Goal: Contribute content

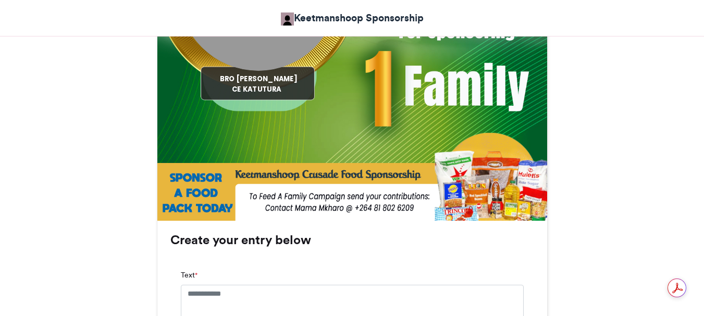
scroll to position [573, 0]
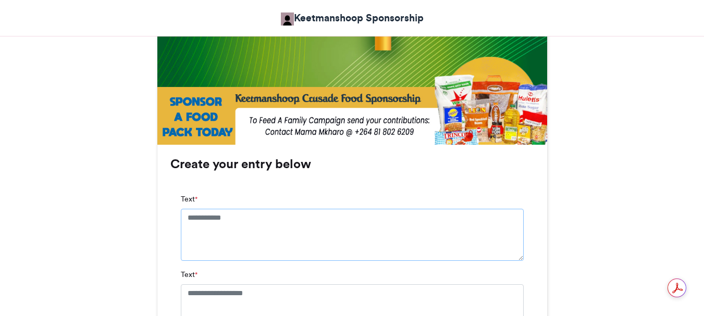
click at [187, 219] on textarea "Text *" at bounding box center [352, 235] width 343 height 52
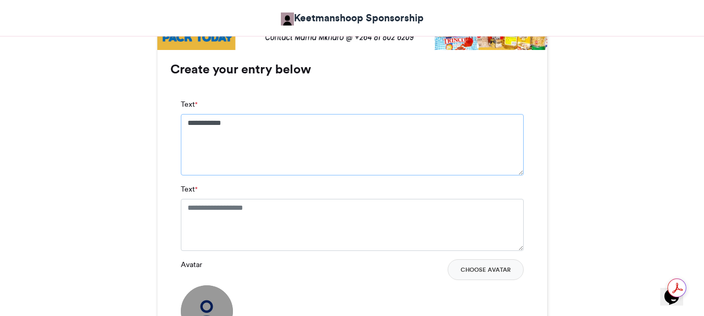
scroll to position [677, 0]
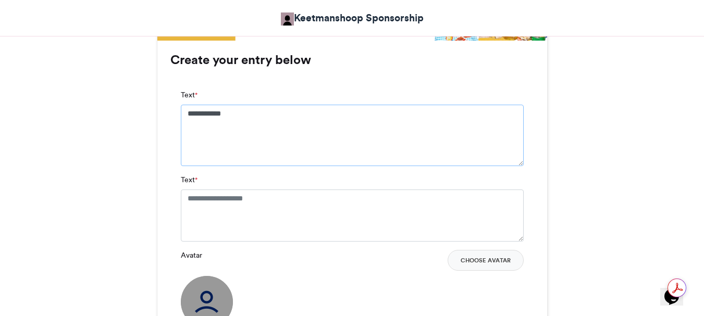
type textarea "**********"
click at [187, 200] on textarea "Text *" at bounding box center [352, 216] width 343 height 52
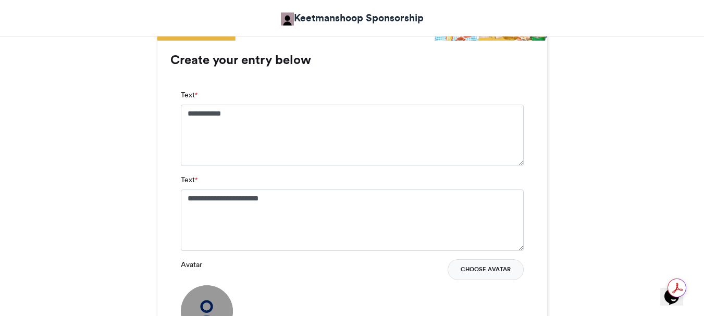
click at [479, 273] on button "Choose Avatar" at bounding box center [486, 269] width 76 height 21
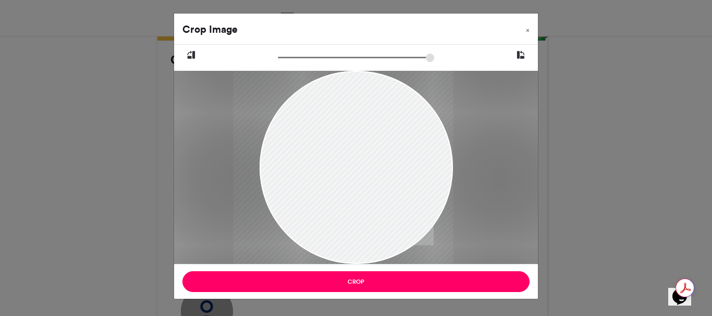
drag, startPoint x: 351, startPoint y: 195, endPoint x: 300, endPoint y: 131, distance: 81.9
click at [300, 131] on div at bounding box center [343, 167] width 220 height 193
drag, startPoint x: 384, startPoint y: 171, endPoint x: 311, endPoint y: 153, distance: 75.7
click at [313, 153] on div at bounding box center [343, 167] width 220 height 193
drag, startPoint x: 384, startPoint y: 194, endPoint x: 340, endPoint y: 122, distance: 84.6
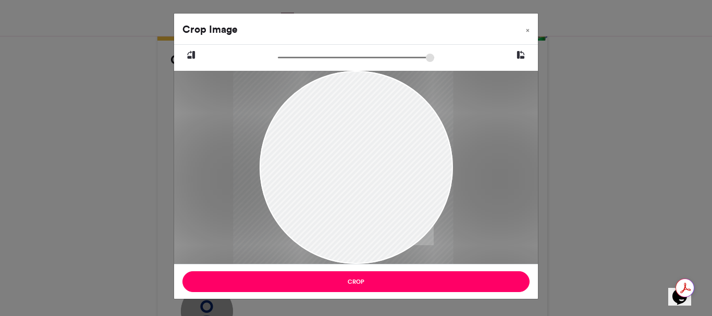
click at [342, 124] on div at bounding box center [343, 167] width 220 height 193
drag, startPoint x: 358, startPoint y: 218, endPoint x: 306, endPoint y: 141, distance: 93.1
click at [307, 141] on div at bounding box center [343, 167] width 220 height 193
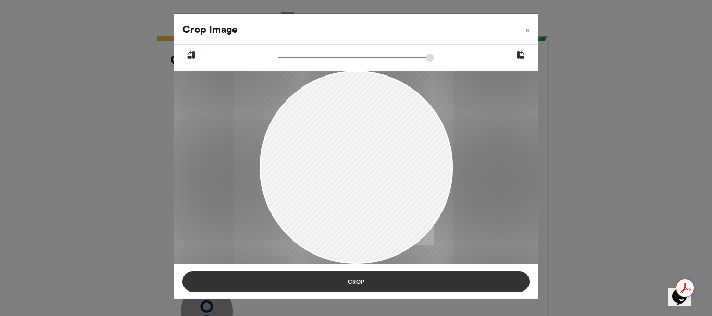
click at [354, 280] on button "Crop" at bounding box center [355, 281] width 347 height 21
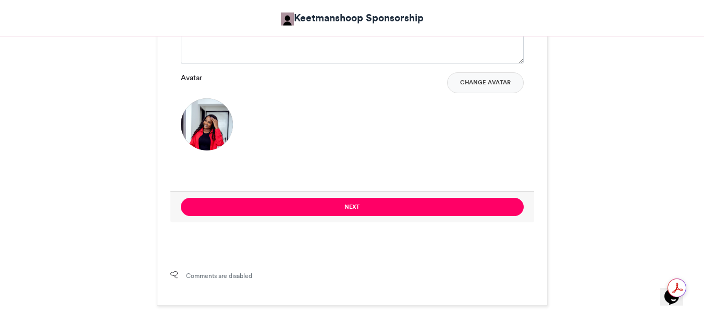
scroll to position [886, 0]
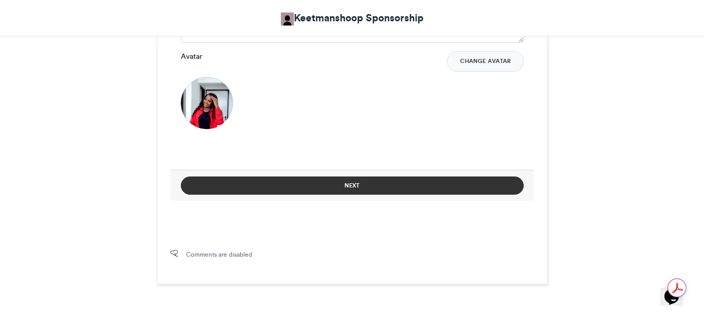
click at [345, 186] on button "Next" at bounding box center [352, 186] width 343 height 18
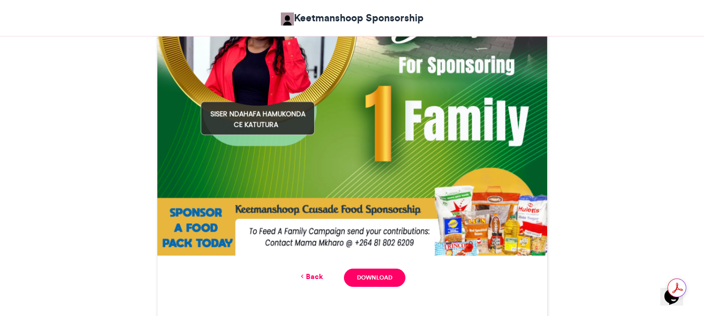
scroll to position [525, 0]
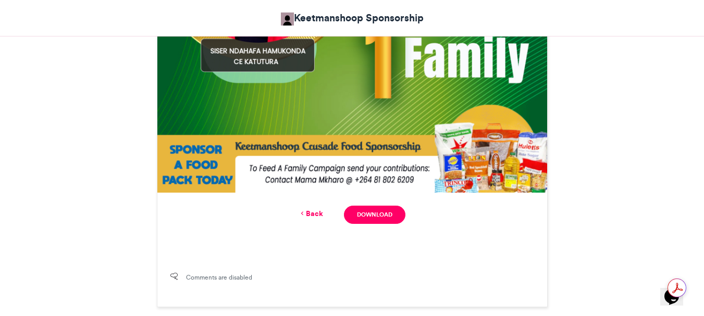
click at [304, 215] on icon at bounding box center [302, 213] width 7 height 9
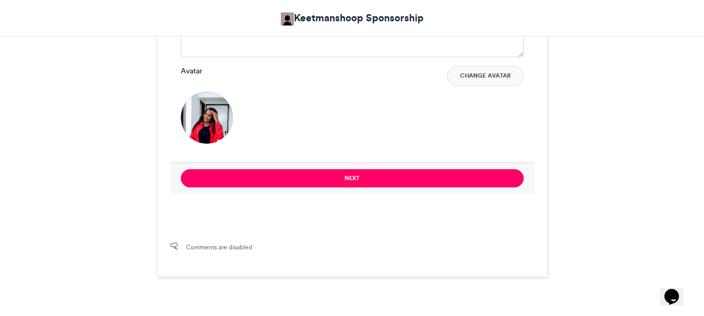
scroll to position [737, 0]
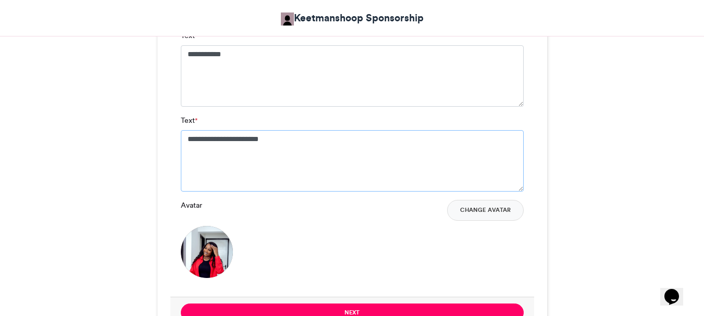
click at [198, 138] on textarea "**********" at bounding box center [352, 160] width 343 height 61
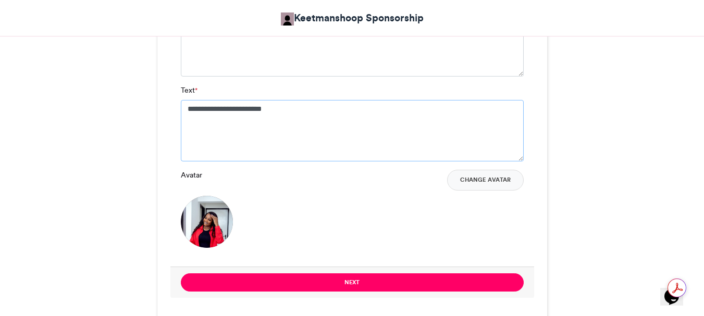
scroll to position [893, 0]
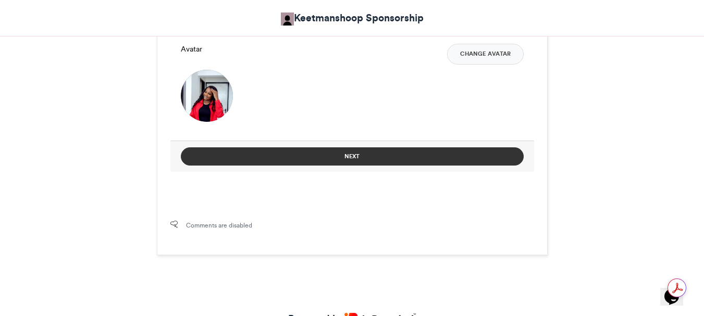
type textarea "**********"
click at [349, 155] on button "Next" at bounding box center [352, 156] width 343 height 18
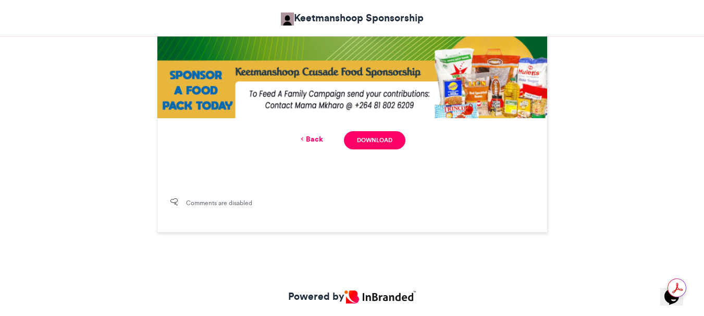
scroll to position [629, 0]
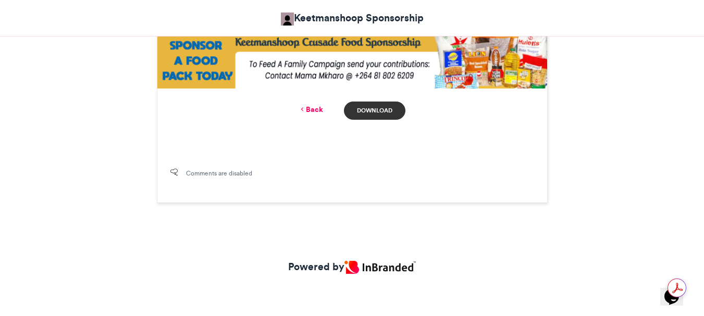
click at [366, 109] on link "Download" at bounding box center [374, 111] width 61 height 18
